Goal: Task Accomplishment & Management: Use online tool/utility

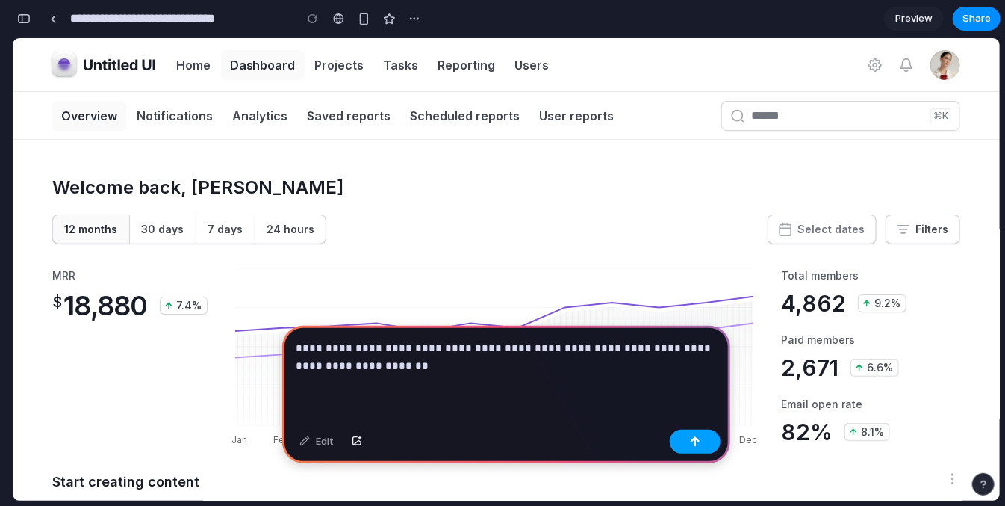
click at [709, 446] on button "button" at bounding box center [695, 441] width 51 height 24
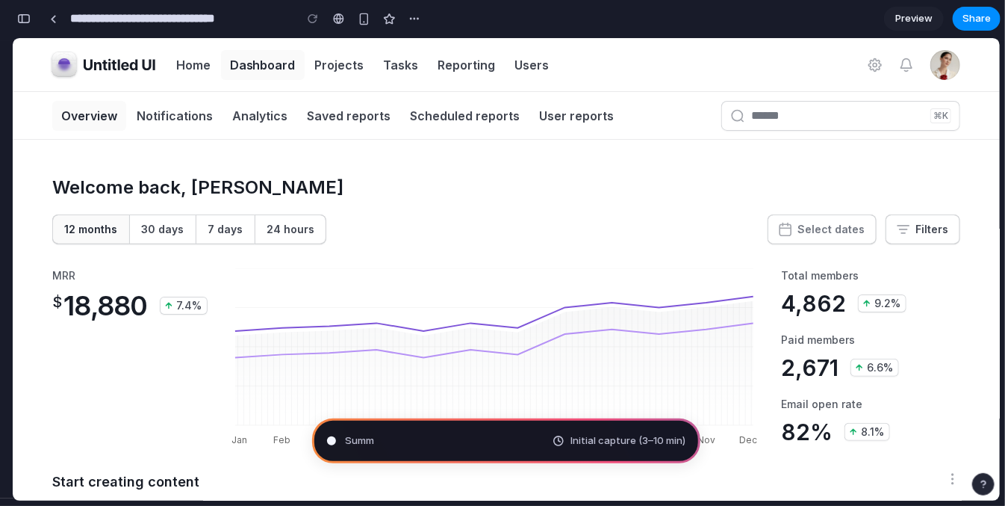
type input "**********"
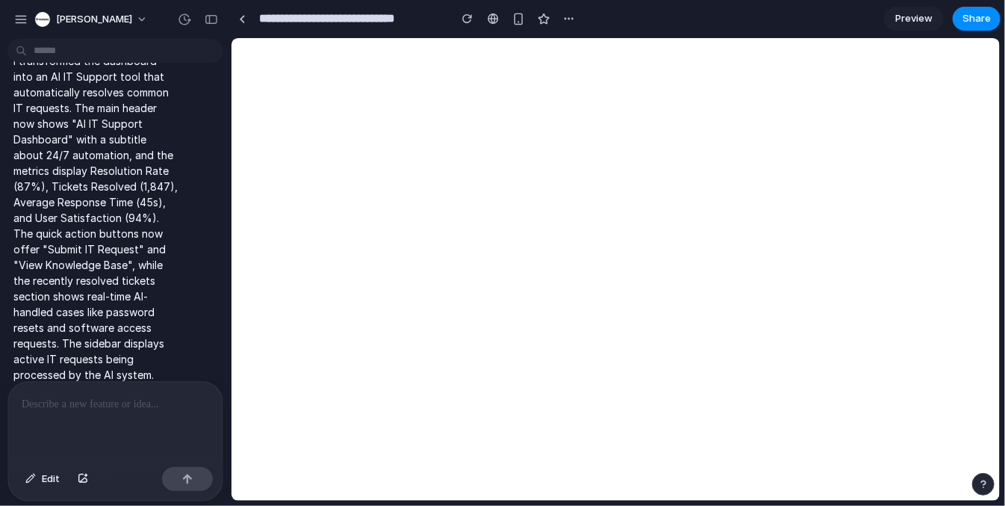
click at [895, 10] on link "Preview" at bounding box center [914, 19] width 60 height 24
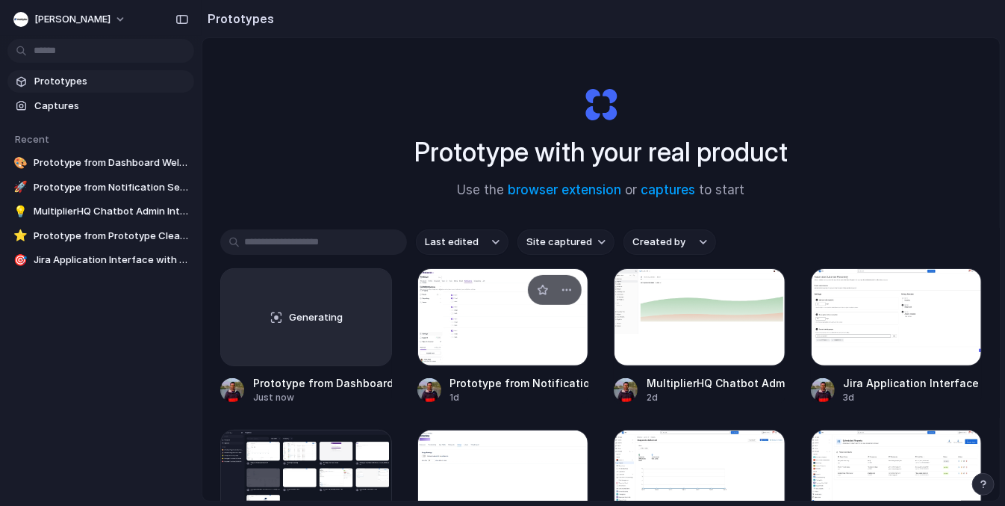
click at [521, 377] on div "Prototype from Notification Settings" at bounding box center [519, 383] width 139 height 16
